Goal: Task Accomplishment & Management: Manage account settings

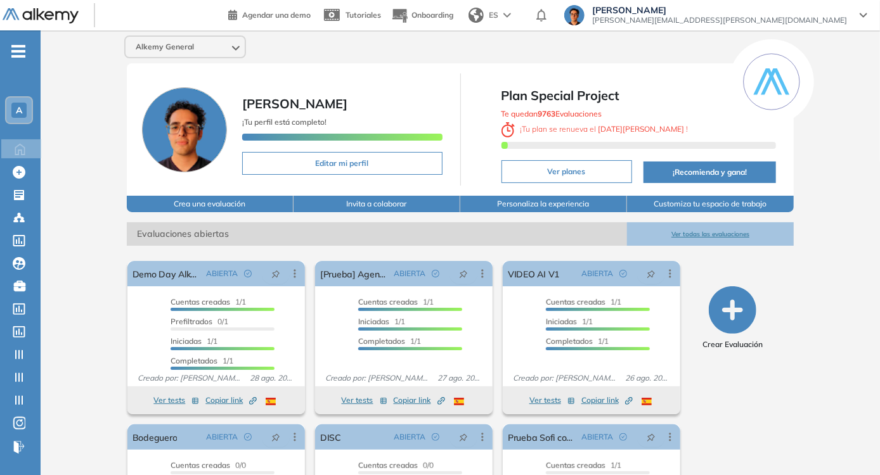
click at [797, 15] on span "[PERSON_NAME][EMAIL_ADDRESS][PERSON_NAME][DOMAIN_NAME]" at bounding box center [719, 20] width 255 height 10
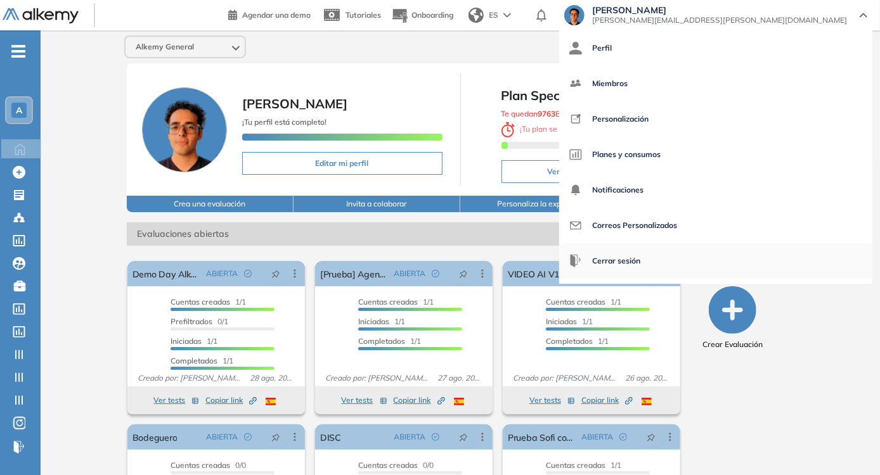
click at [640, 253] on span "Cerrar sesión" at bounding box center [616, 261] width 48 height 30
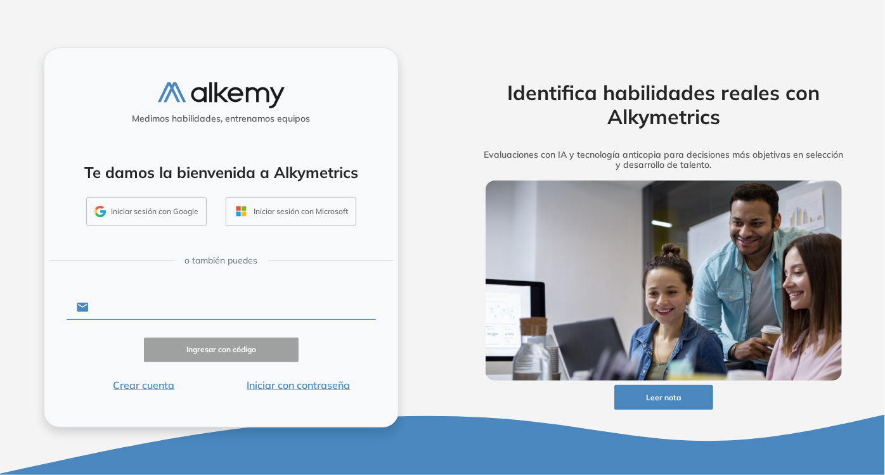
click at [221, 302] on input "text" at bounding box center [232, 307] width 287 height 24
type input "**********"
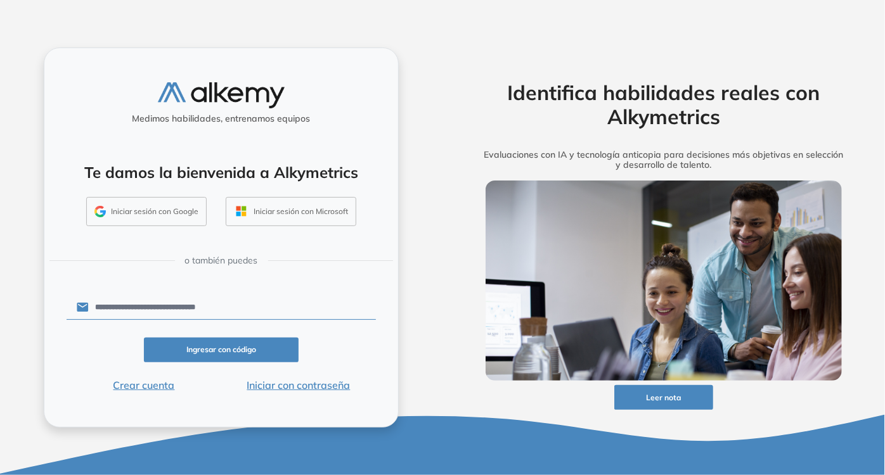
click at [308, 389] on button "Iniciar con contraseña" at bounding box center [298, 385] width 155 height 15
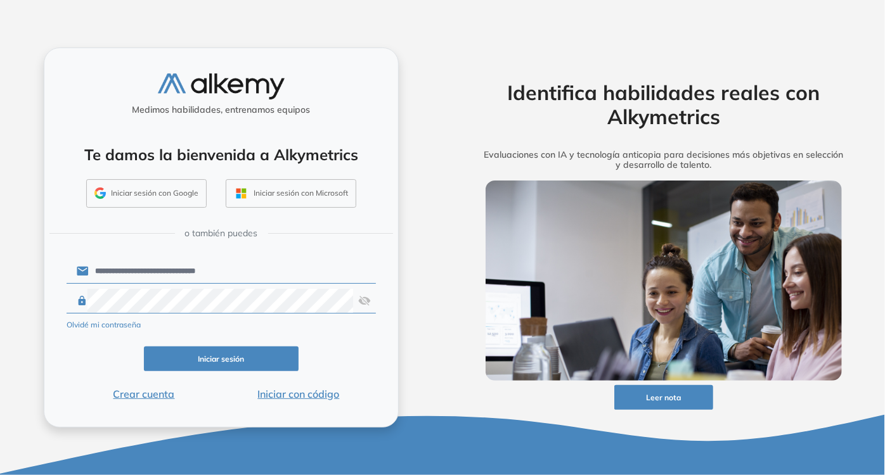
click at [260, 360] on button "Iniciar sesión" at bounding box center [221, 359] width 155 height 25
